Goal: Information Seeking & Learning: Learn about a topic

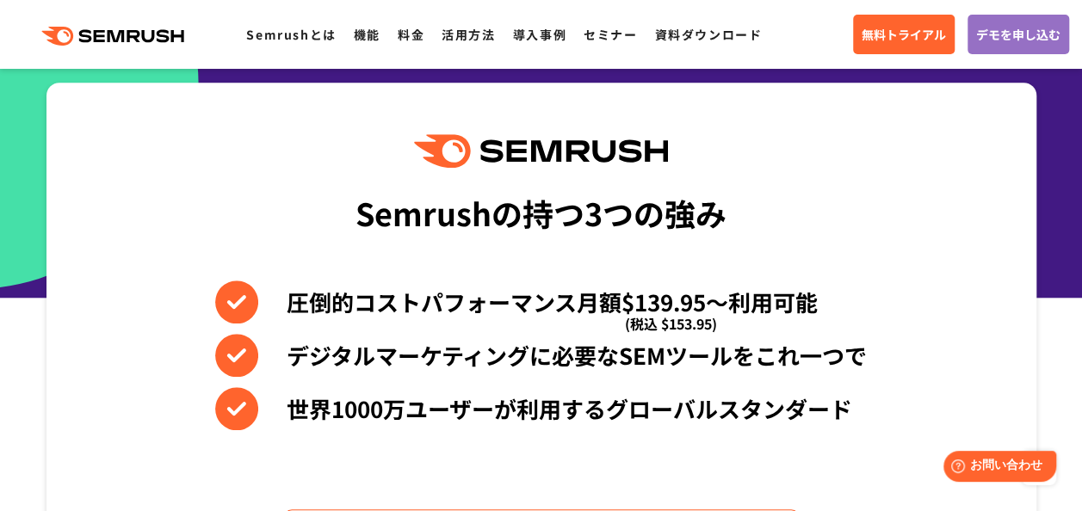
scroll to position [688, 0]
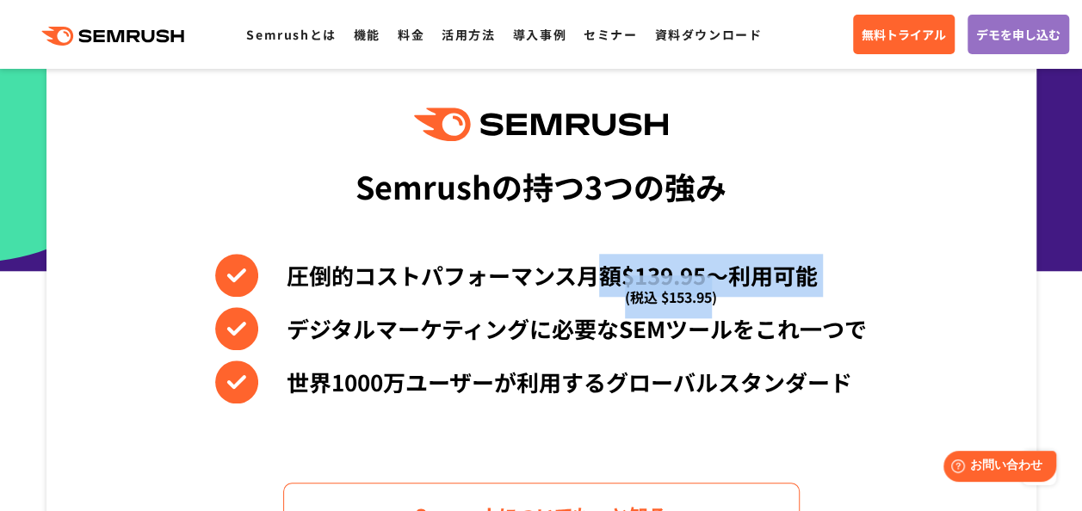
drag, startPoint x: 711, startPoint y: 300, endPoint x: 594, endPoint y: 263, distance: 122.7
click at [594, 263] on li "圧倒的コストパフォーマンス月額$139.95〜利用可能 (税込 $153.95)" at bounding box center [540, 275] width 651 height 43
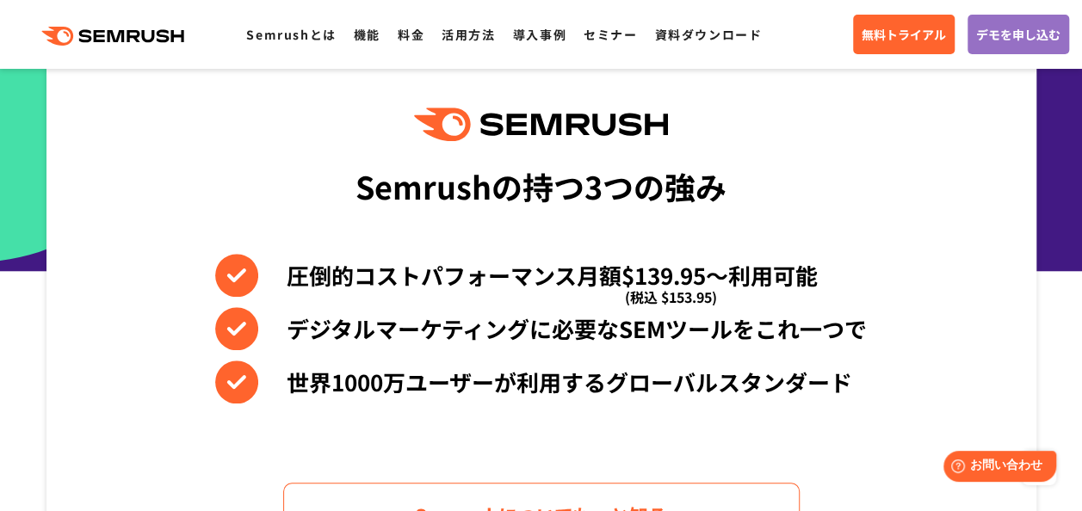
click at [583, 270] on li "圧倒的コストパフォーマンス月額$139.95〜利用可能 (税込 $153.95)" at bounding box center [540, 275] width 651 height 43
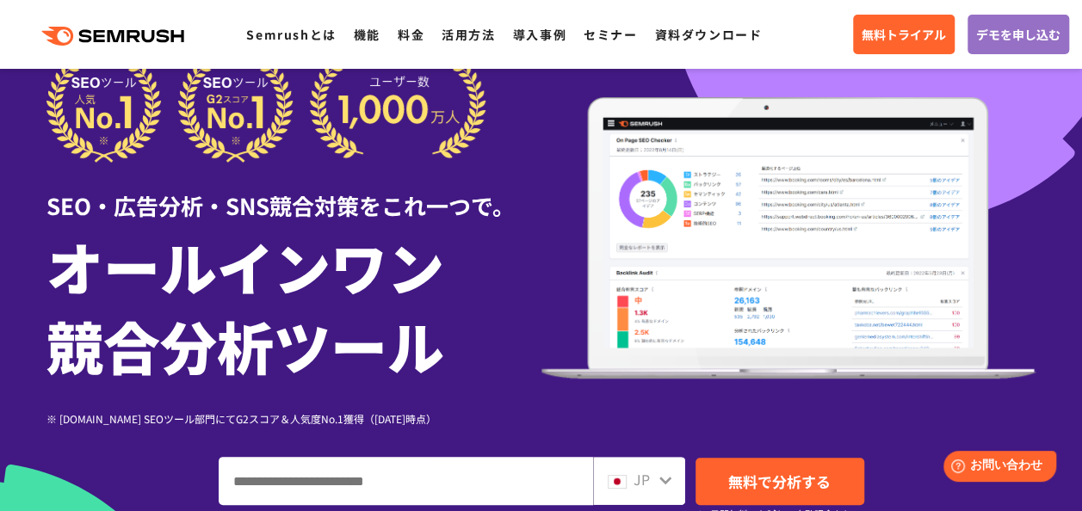
scroll to position [0, 0]
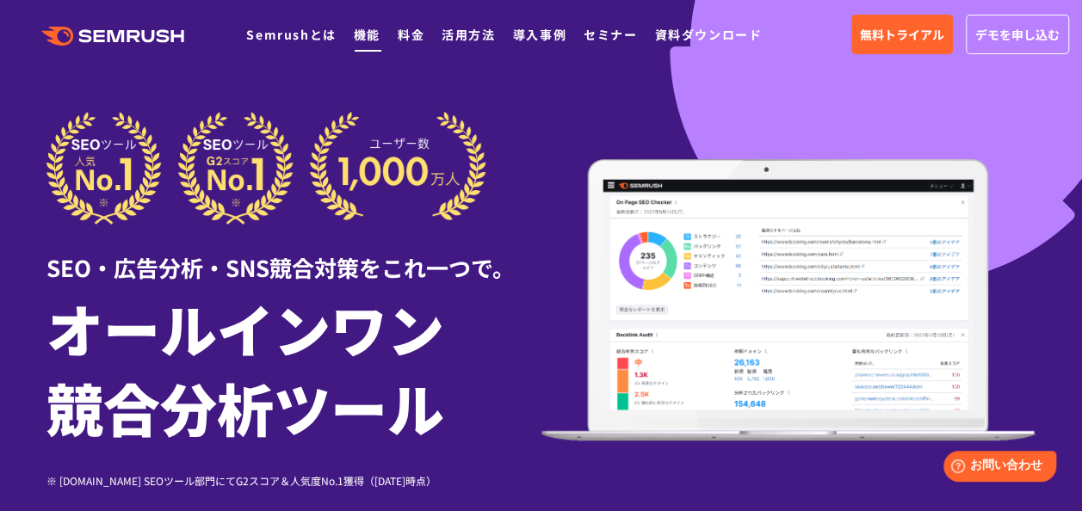
click at [361, 36] on link "機能" at bounding box center [367, 34] width 27 height 17
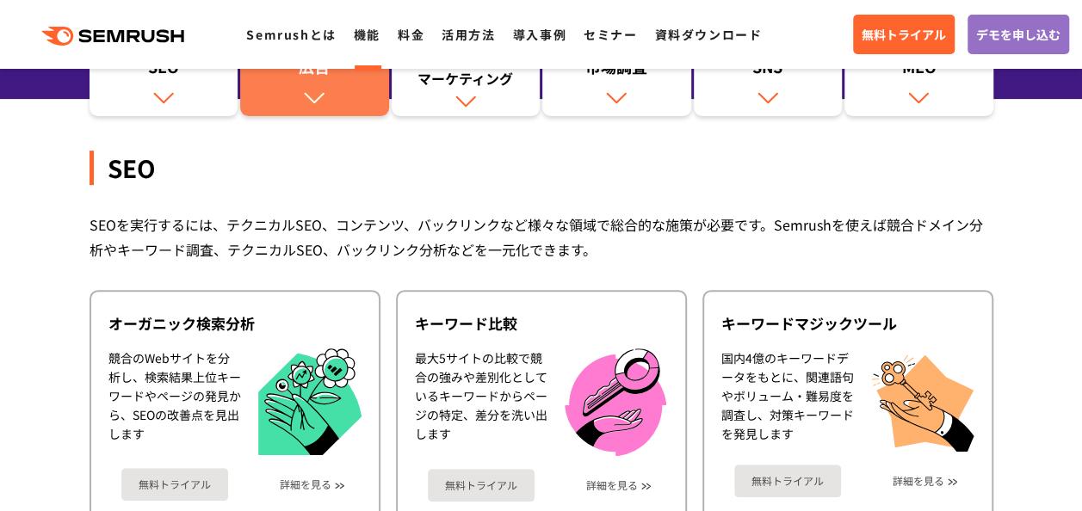
scroll to position [172, 0]
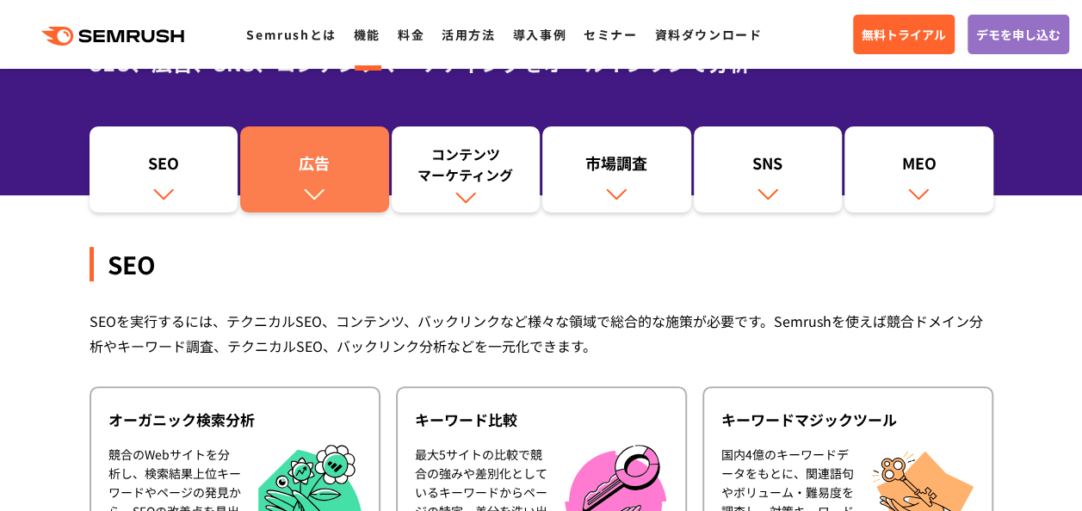
click at [312, 205] on link "広告" at bounding box center [314, 169] width 149 height 86
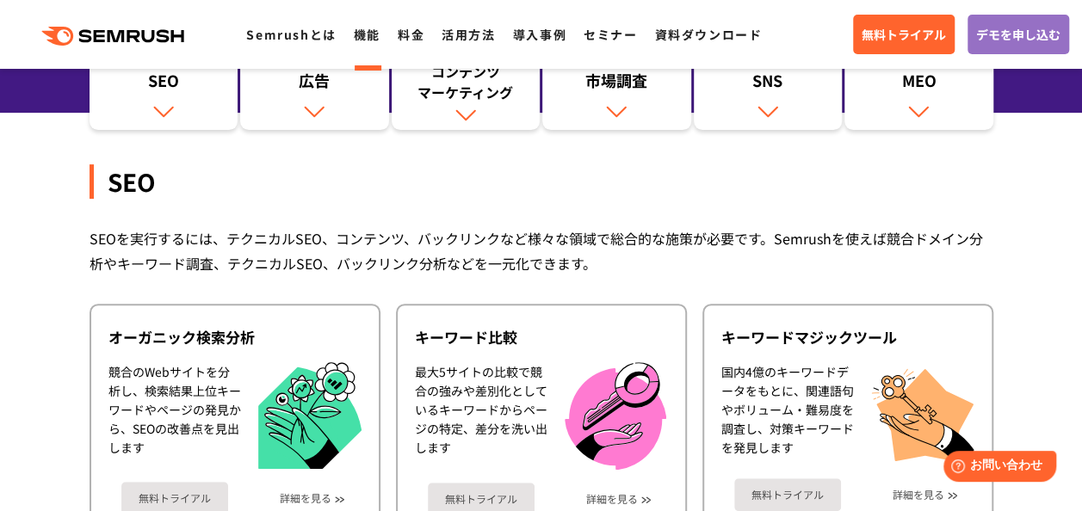
scroll to position [344, 0]
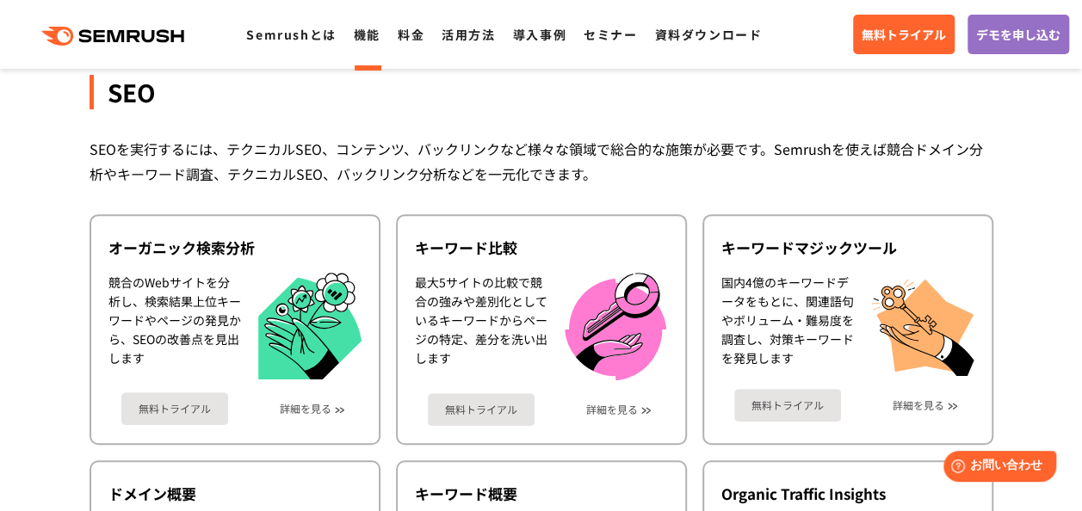
click at [391, 155] on div "SEOを実行するには、テクニカルSEO、コンテンツ、バックリンクなど様々な領域で総合的な施策が必要です。Semrushを使えば競合ドメイン分析やキーワード調査…" at bounding box center [541, 162] width 904 height 50
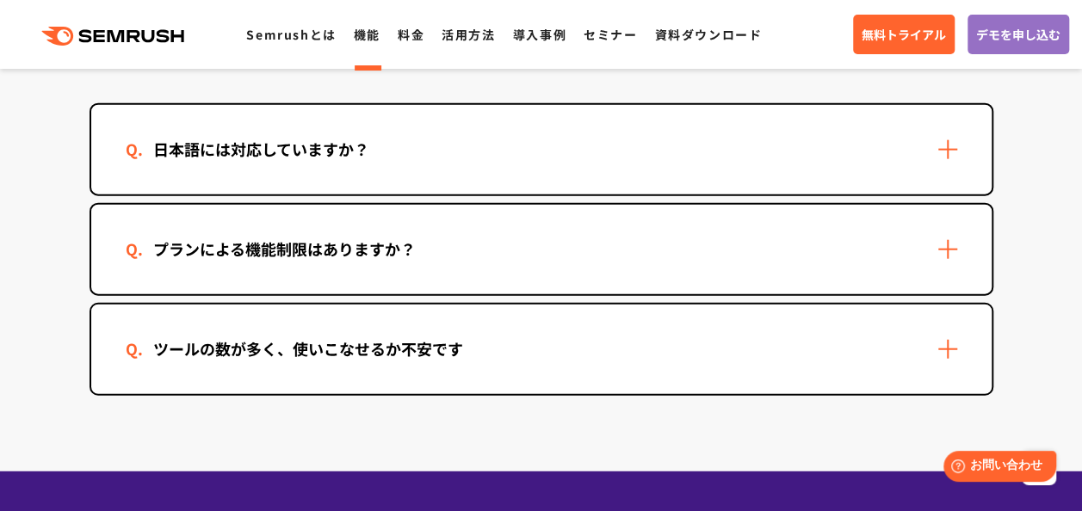
scroll to position [5249, 0]
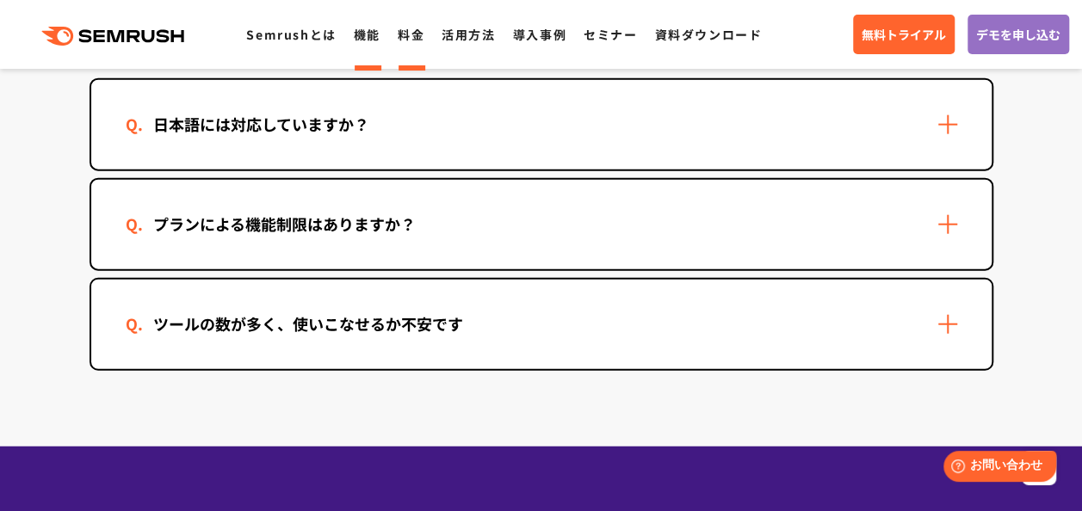
click at [414, 30] on link "料金" at bounding box center [411, 34] width 27 height 17
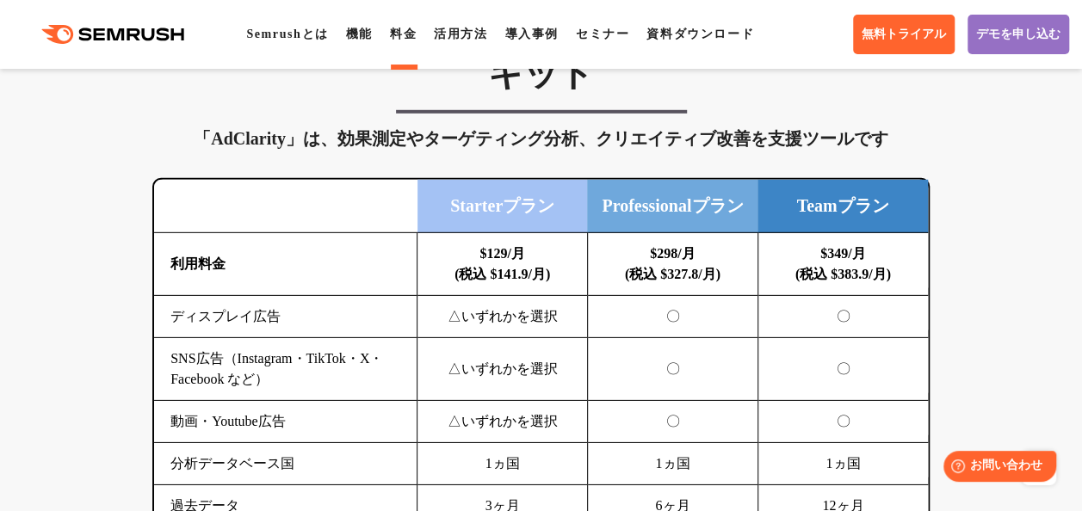
scroll to position [2496, 0]
